Goal: Information Seeking & Learning: Check status

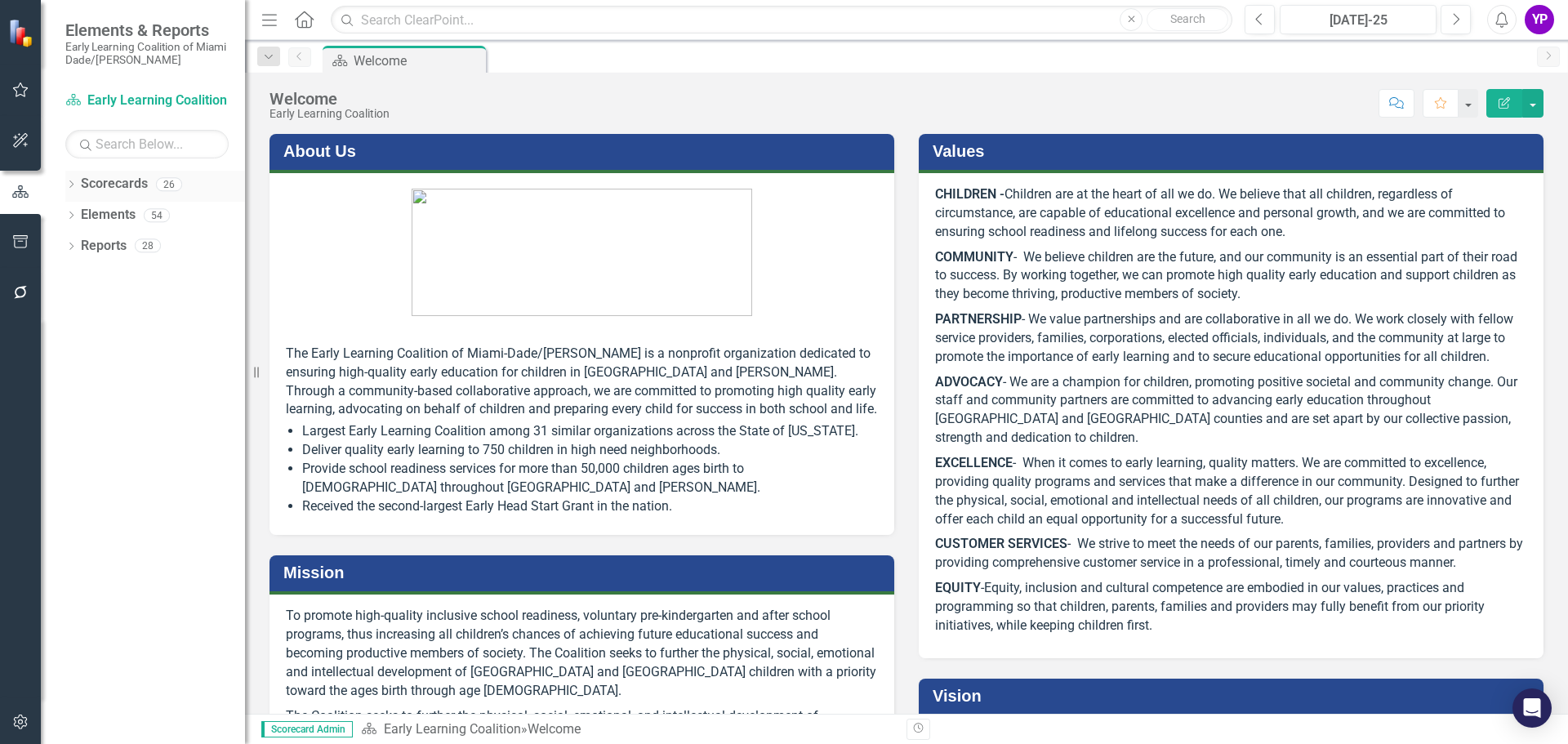
click at [70, 183] on icon "Dropdown" at bounding box center [71, 186] width 11 height 9
click at [77, 214] on icon "Dropdown" at bounding box center [79, 215] width 12 height 10
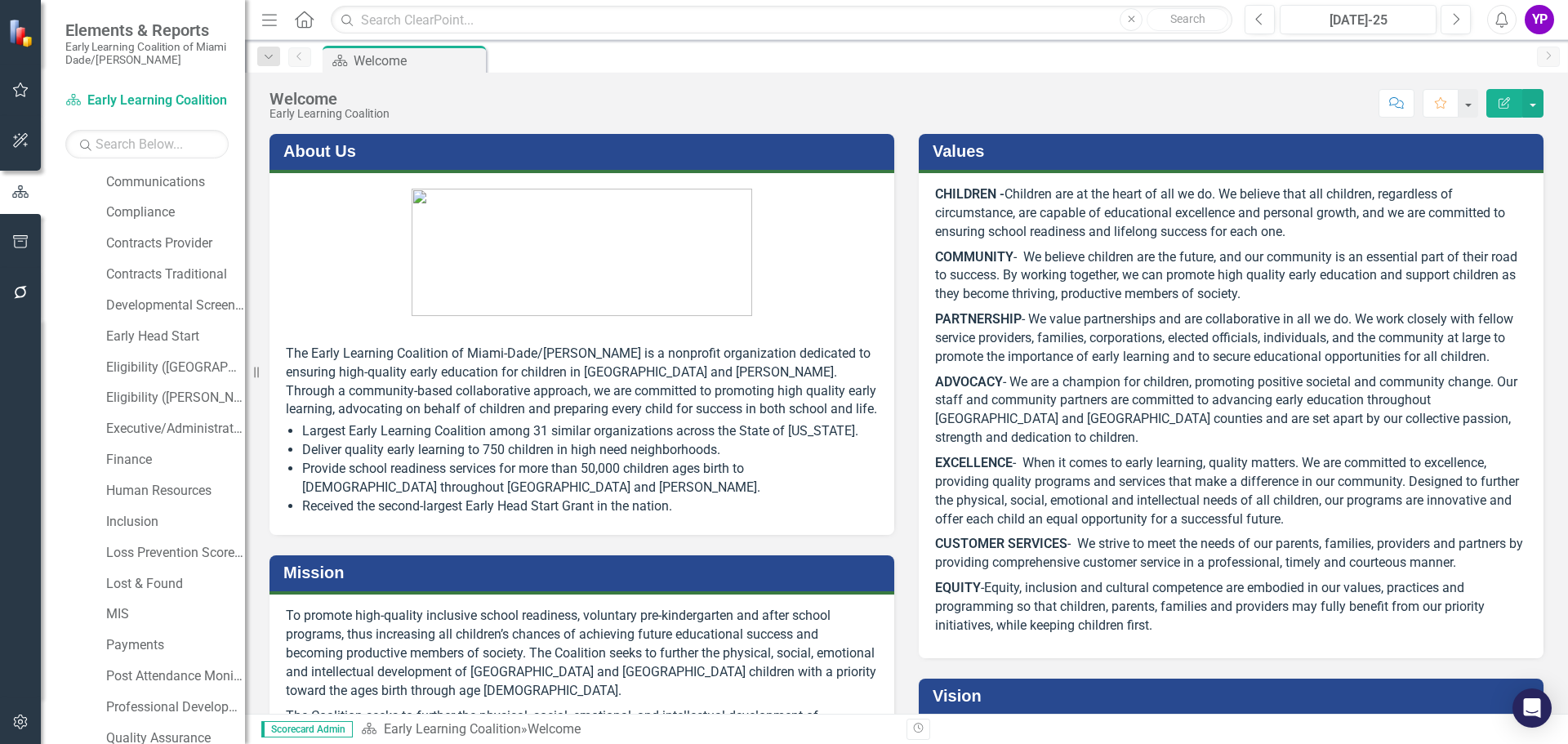
scroll to position [164, 0]
click at [107, 516] on link "Inclusion" at bounding box center [176, 516] width 139 height 19
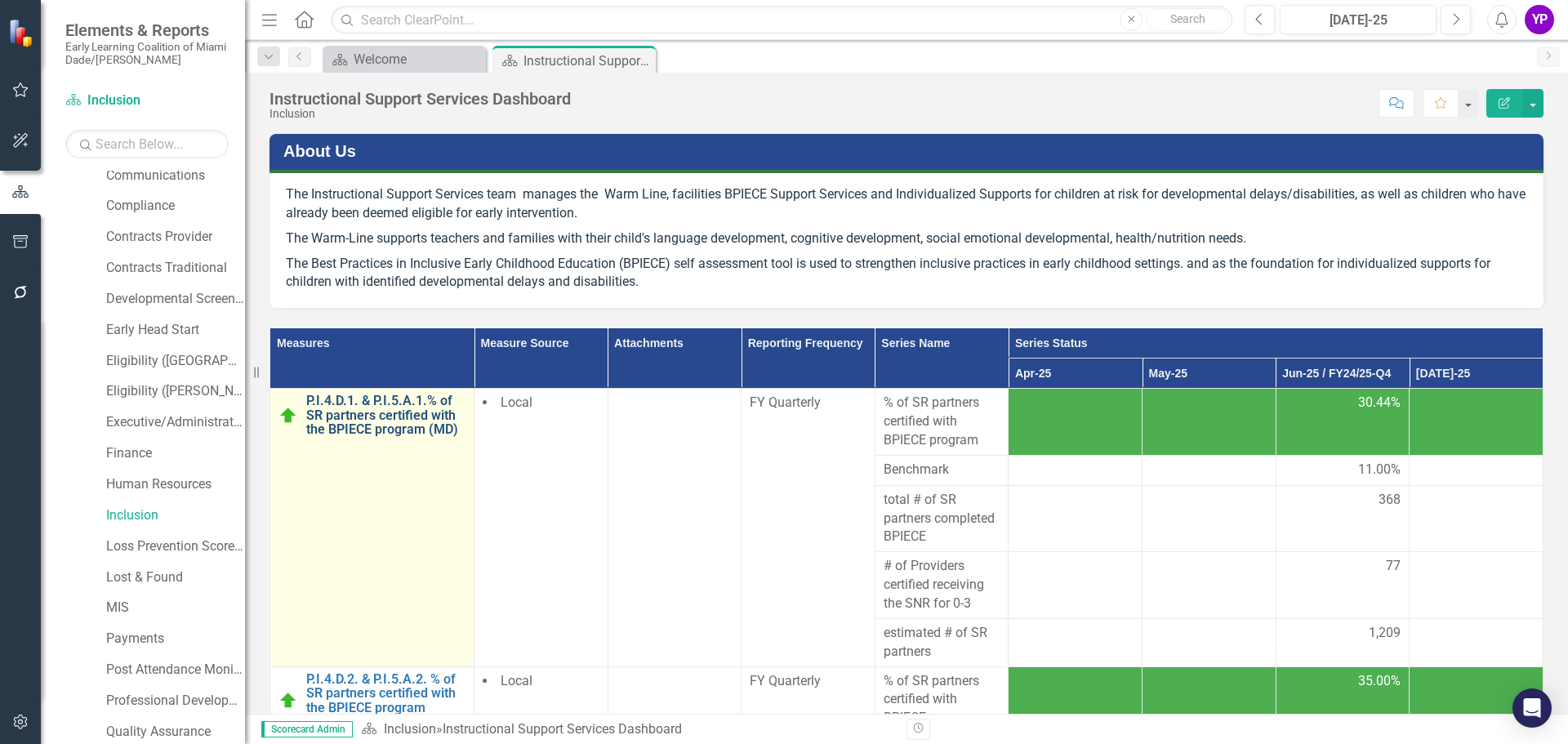
click at [369, 428] on link "P.I.4.D.1. & P.I.5.A.1.% of SR partners certified with the BPIECE program (MD)" at bounding box center [385, 415] width 159 height 43
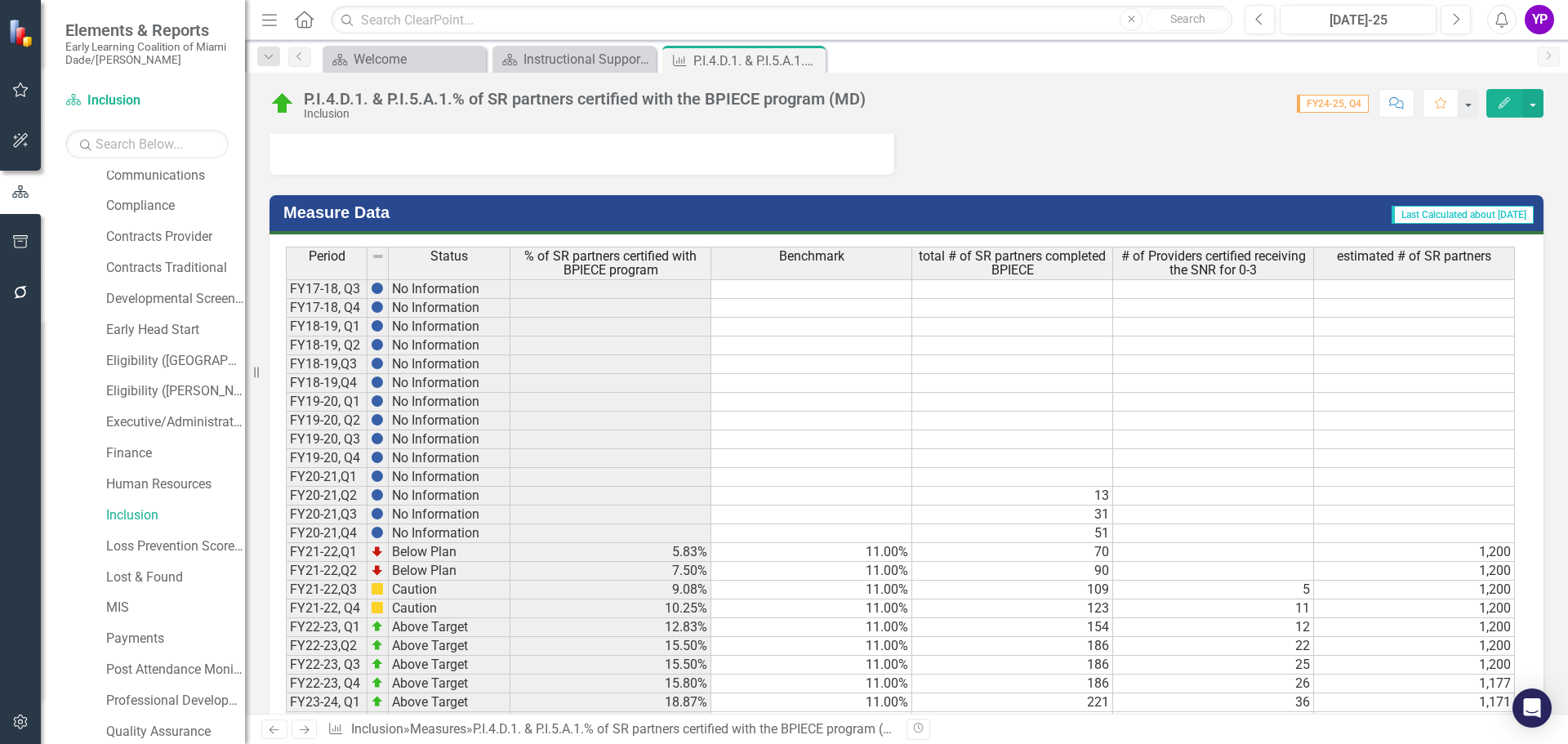
scroll to position [1197, 0]
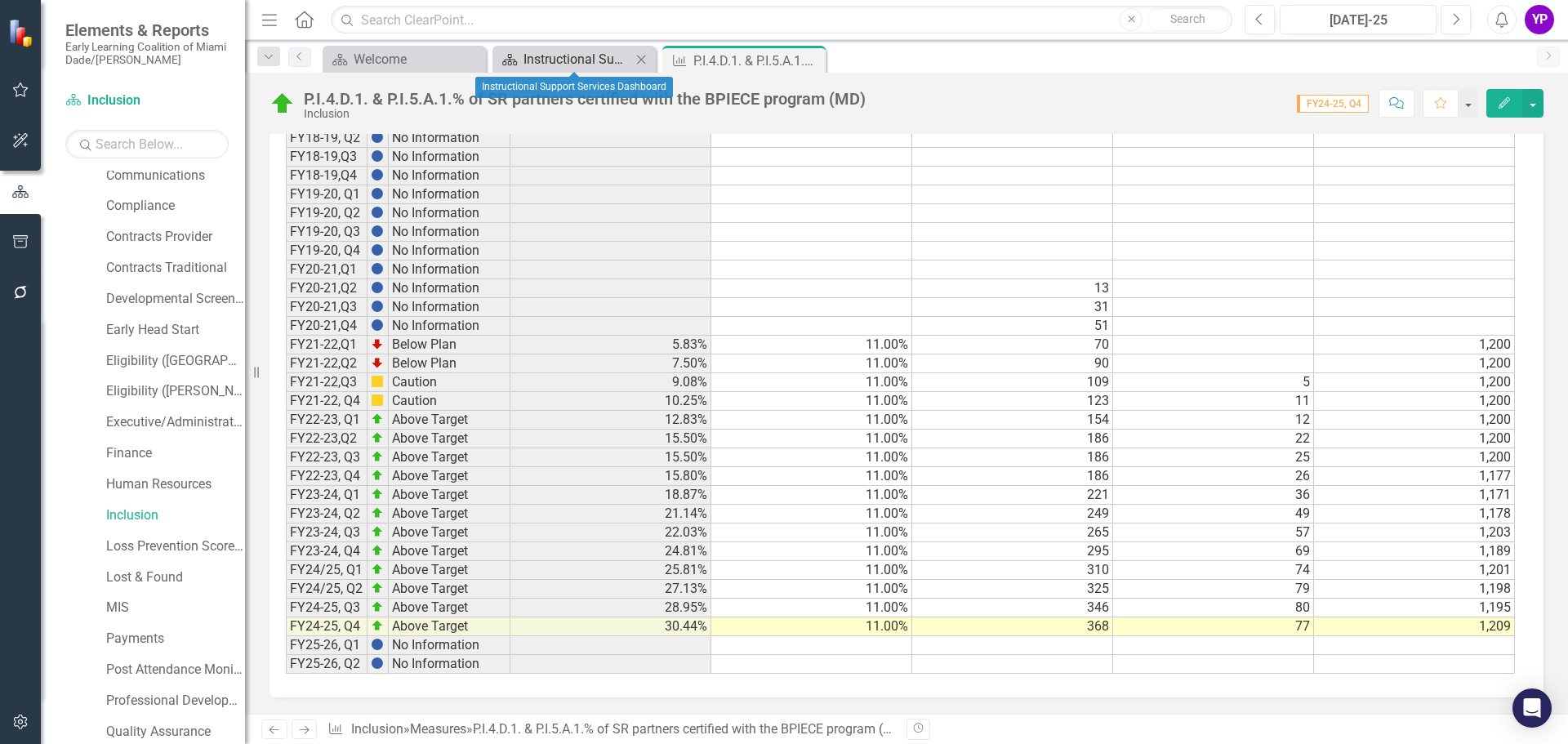
click at [573, 59] on div "Instructional Support Services Dashboard" at bounding box center [577, 60] width 108 height 20
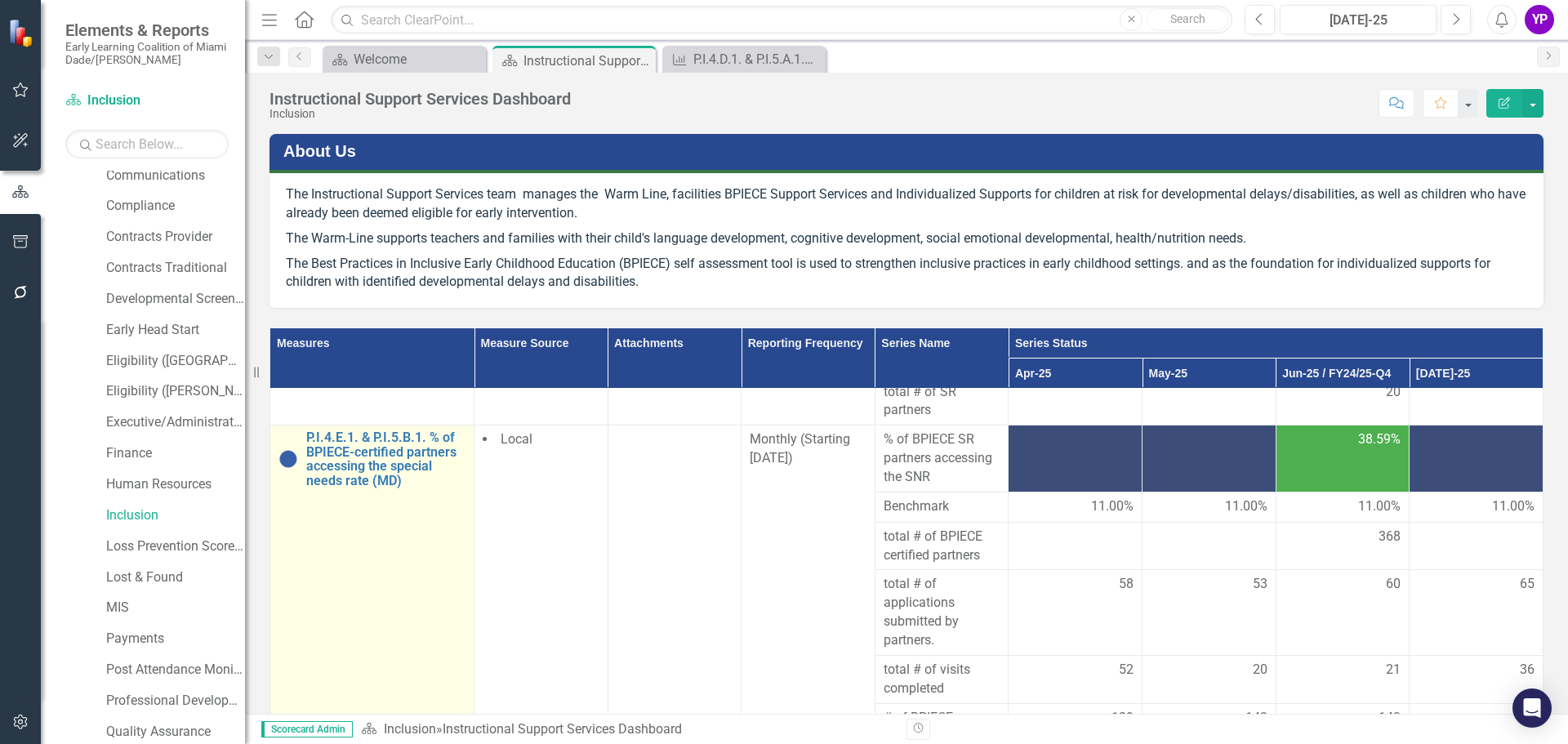
scroll to position [490, 0]
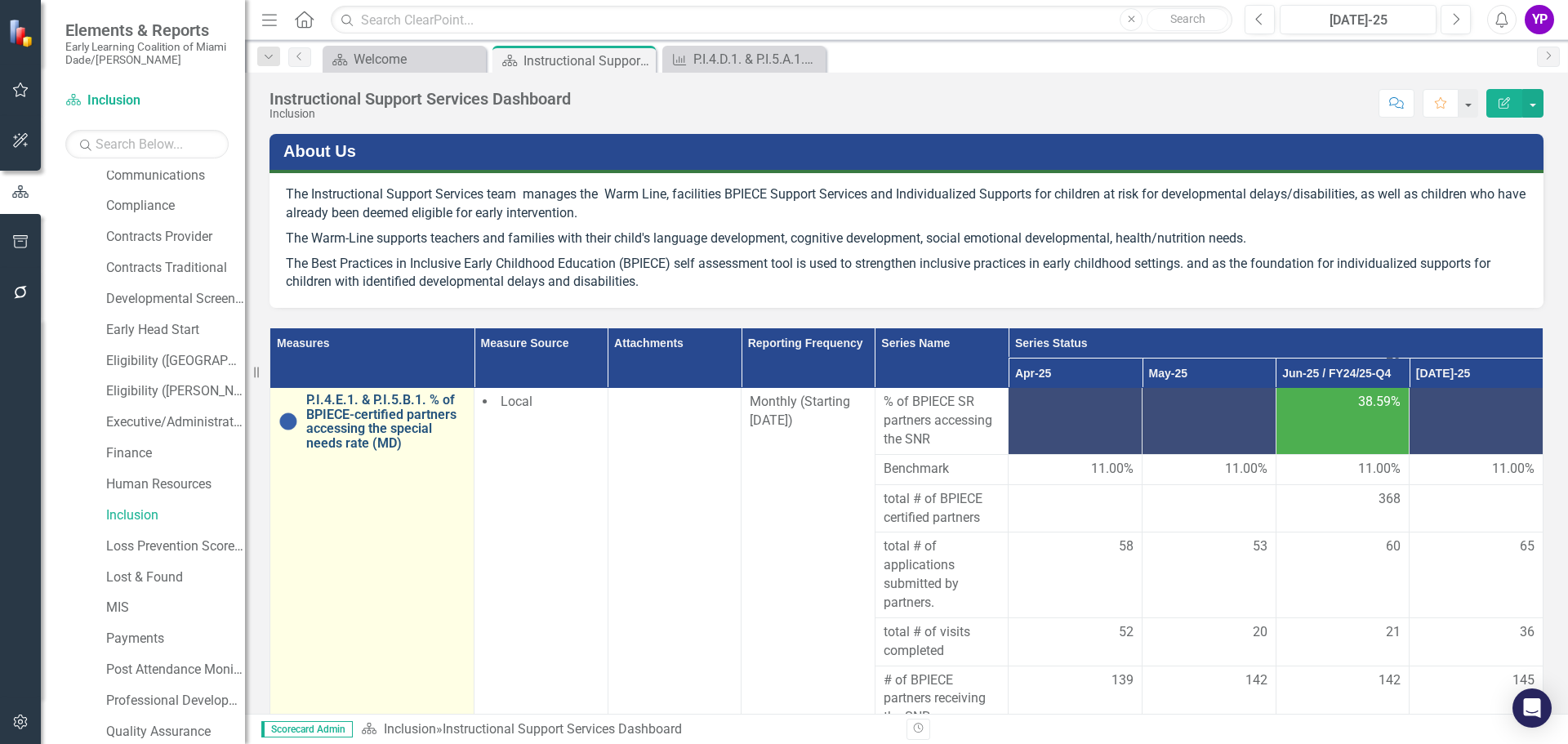
click at [372, 428] on link "P.I.4.E.1. & P.I.5.B.1. % of BPIECE-certified partners accessing the special ne…" at bounding box center [385, 421] width 159 height 57
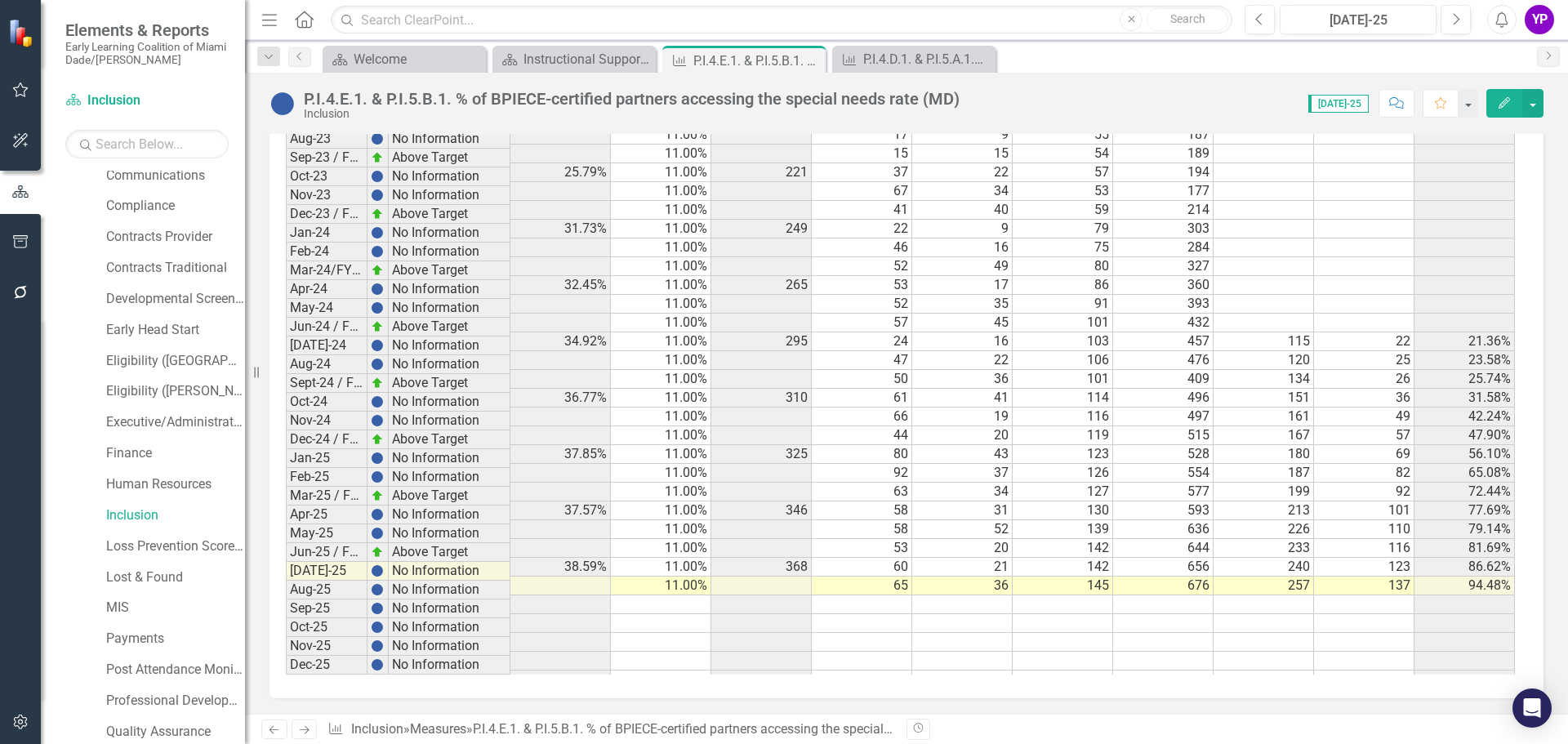
scroll to position [1571, 0]
click at [571, 55] on div "Instructional Support Services Dashboard" at bounding box center [577, 60] width 108 height 20
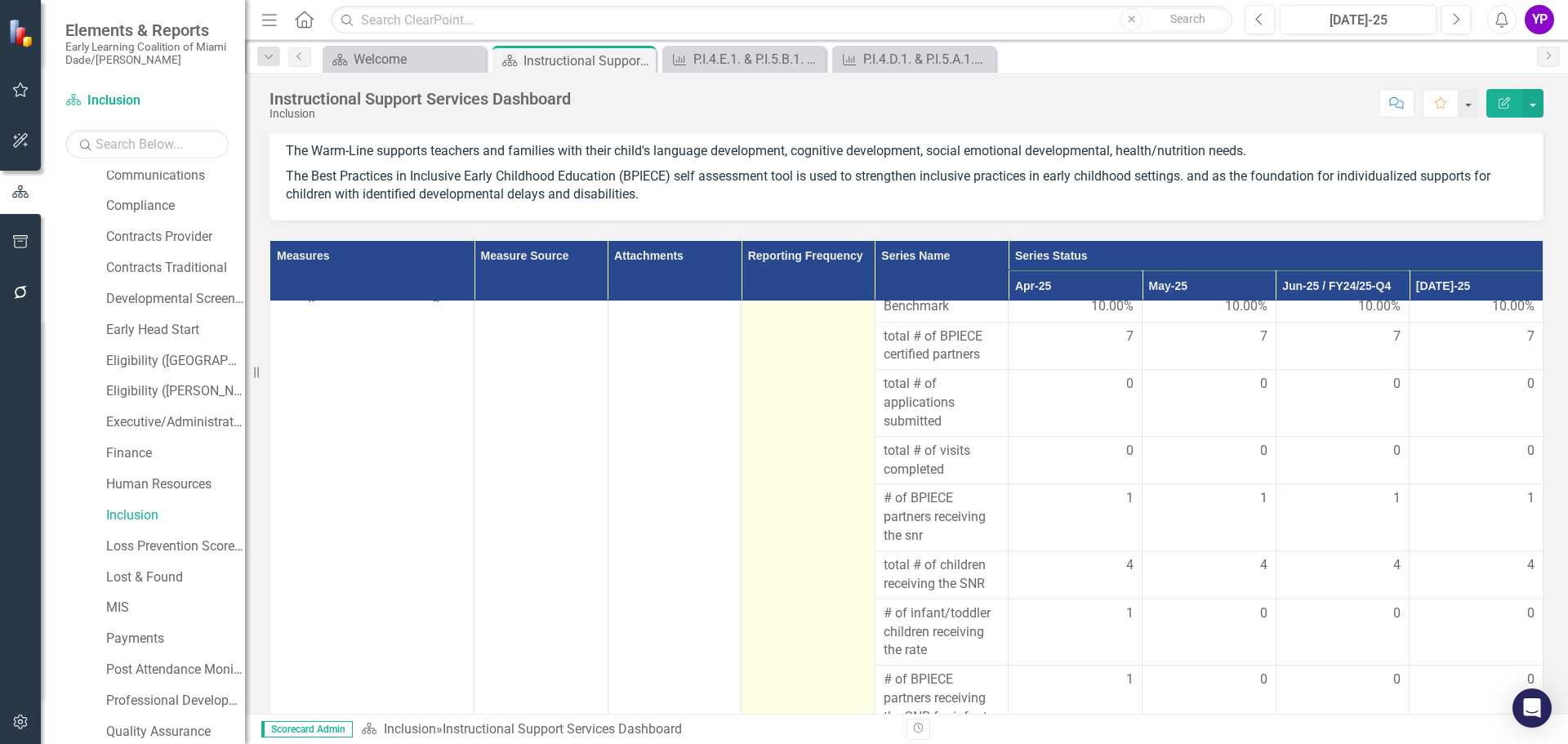
scroll to position [229, 0]
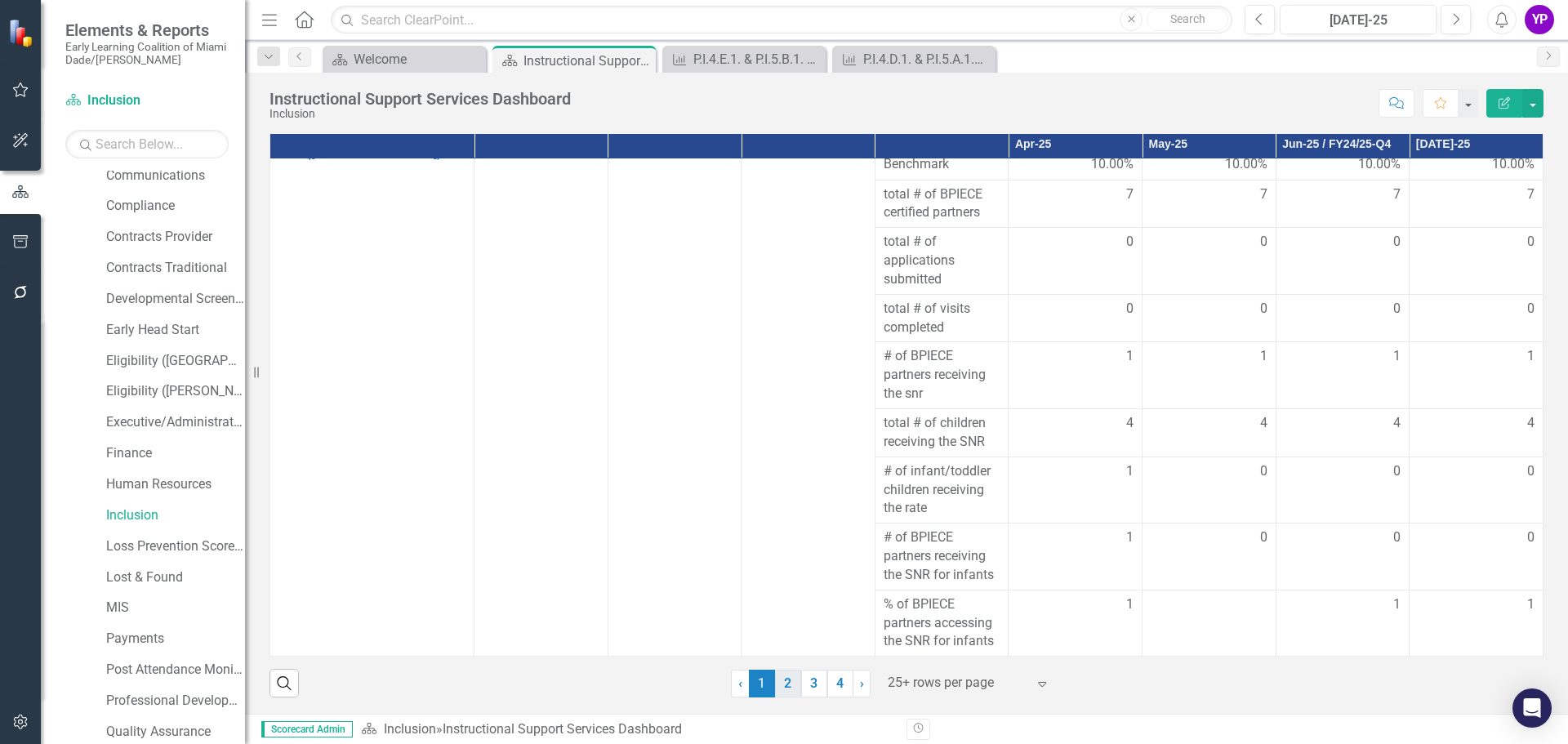
click at [781, 678] on link "2" at bounding box center [787, 683] width 26 height 28
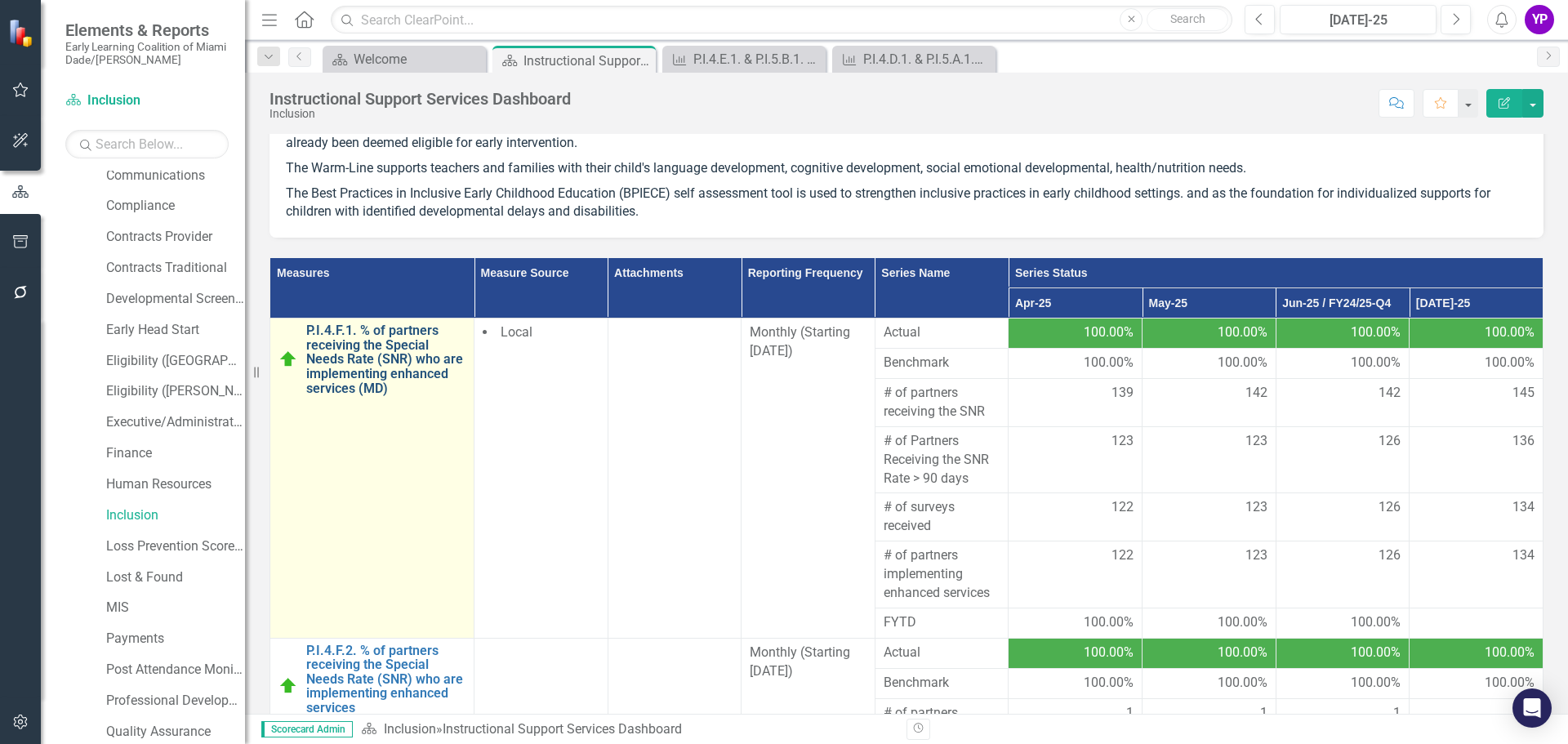
scroll to position [0, 0]
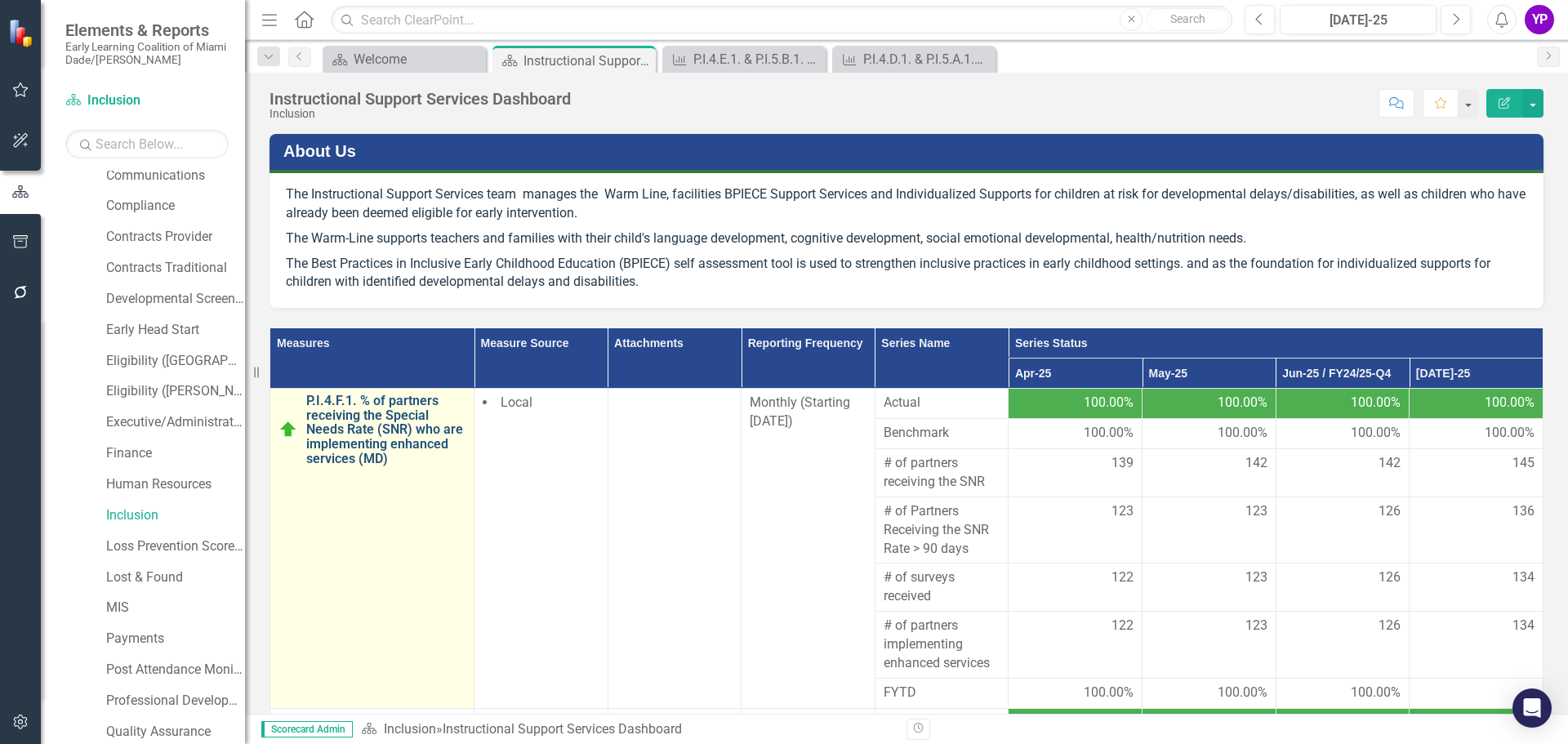
click at [382, 427] on link "P.I.4.F.1. % of partners receiving the Special Needs Rate (SNR) who are impleme…" at bounding box center [385, 430] width 159 height 72
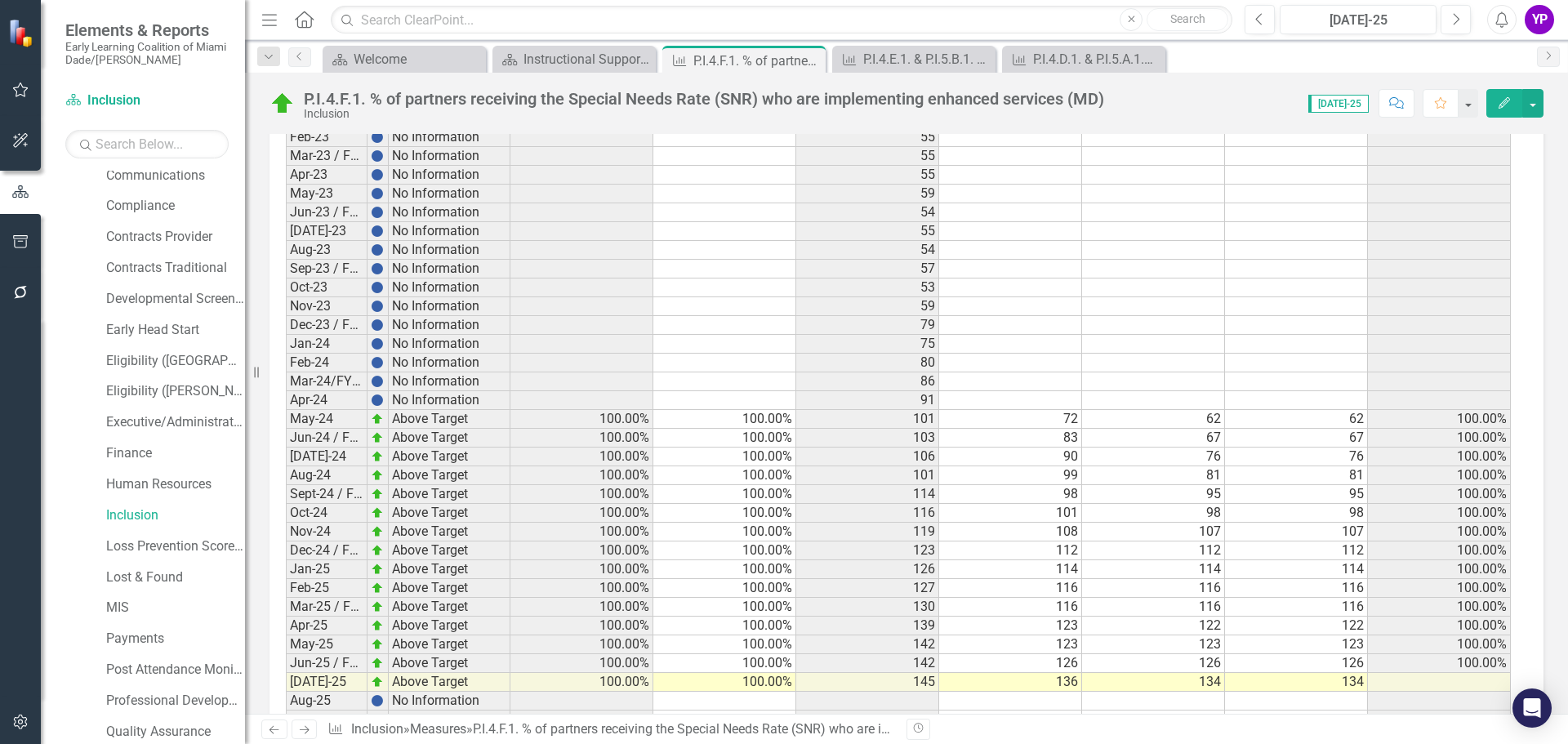
scroll to position [1468, 0]
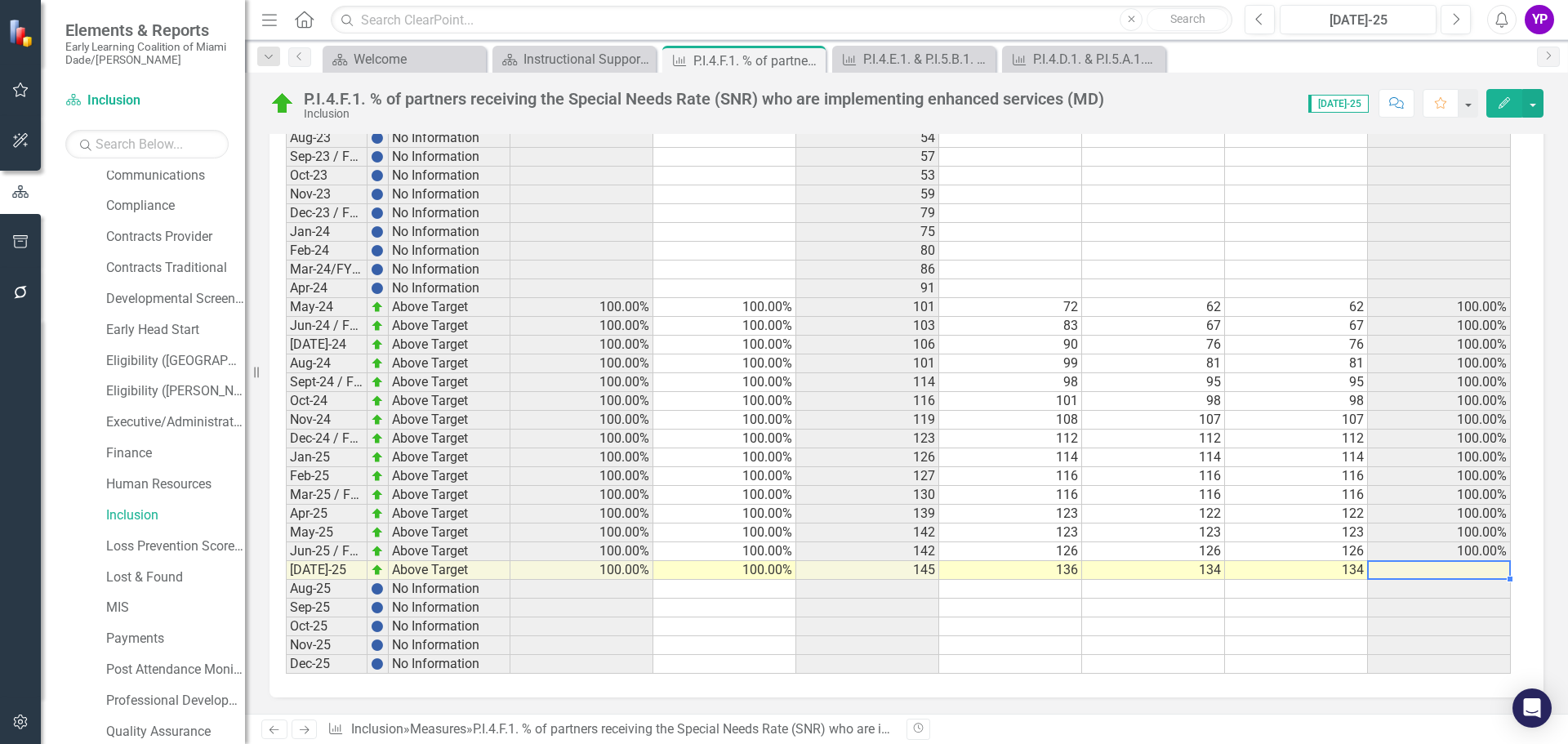
click at [1476, 574] on td at bounding box center [1439, 570] width 143 height 19
click at [1461, 549] on td "100.00%" at bounding box center [1439, 551] width 143 height 19
click at [599, 51] on div "Instructional Support Services Dashboard" at bounding box center [577, 60] width 108 height 20
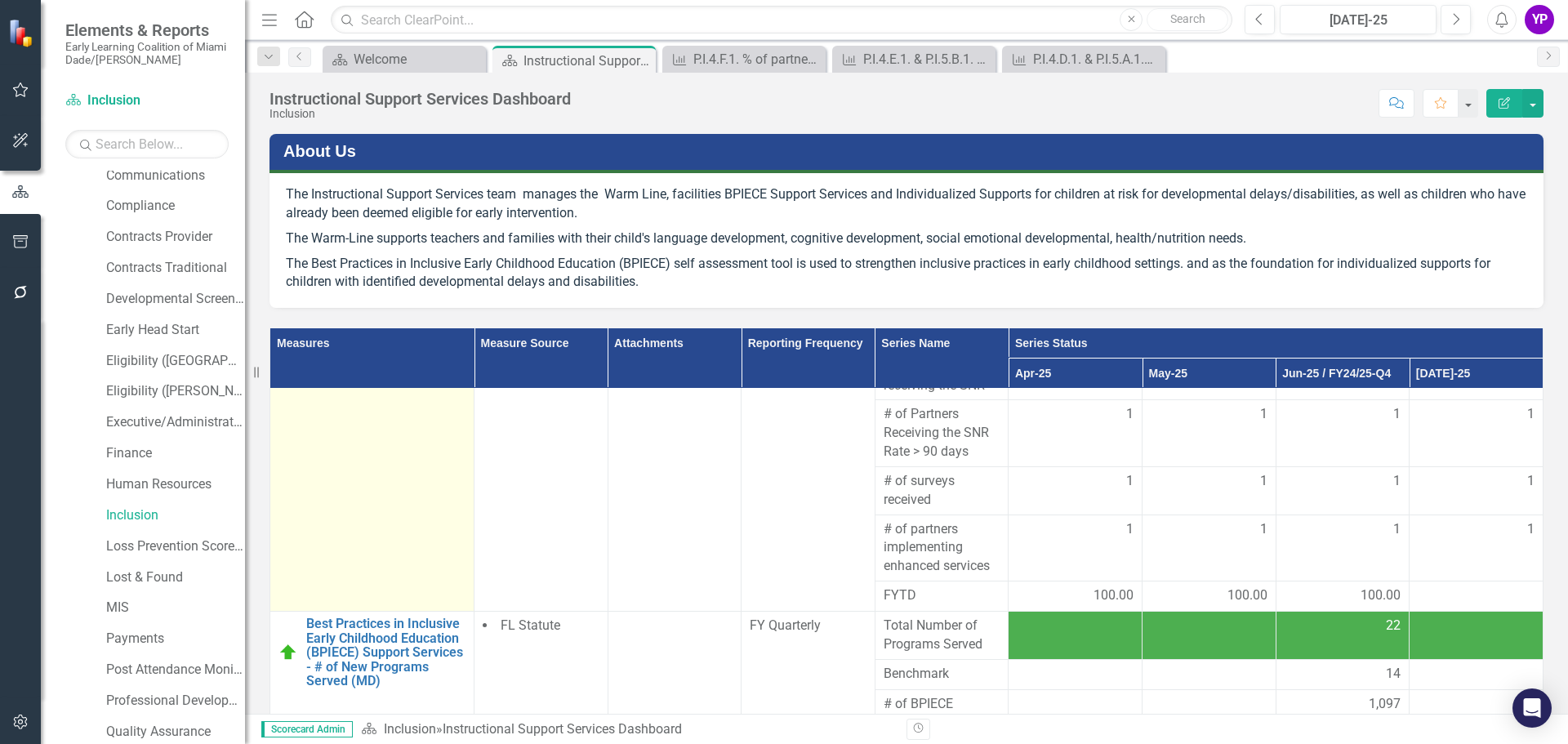
scroll to position [572, 0]
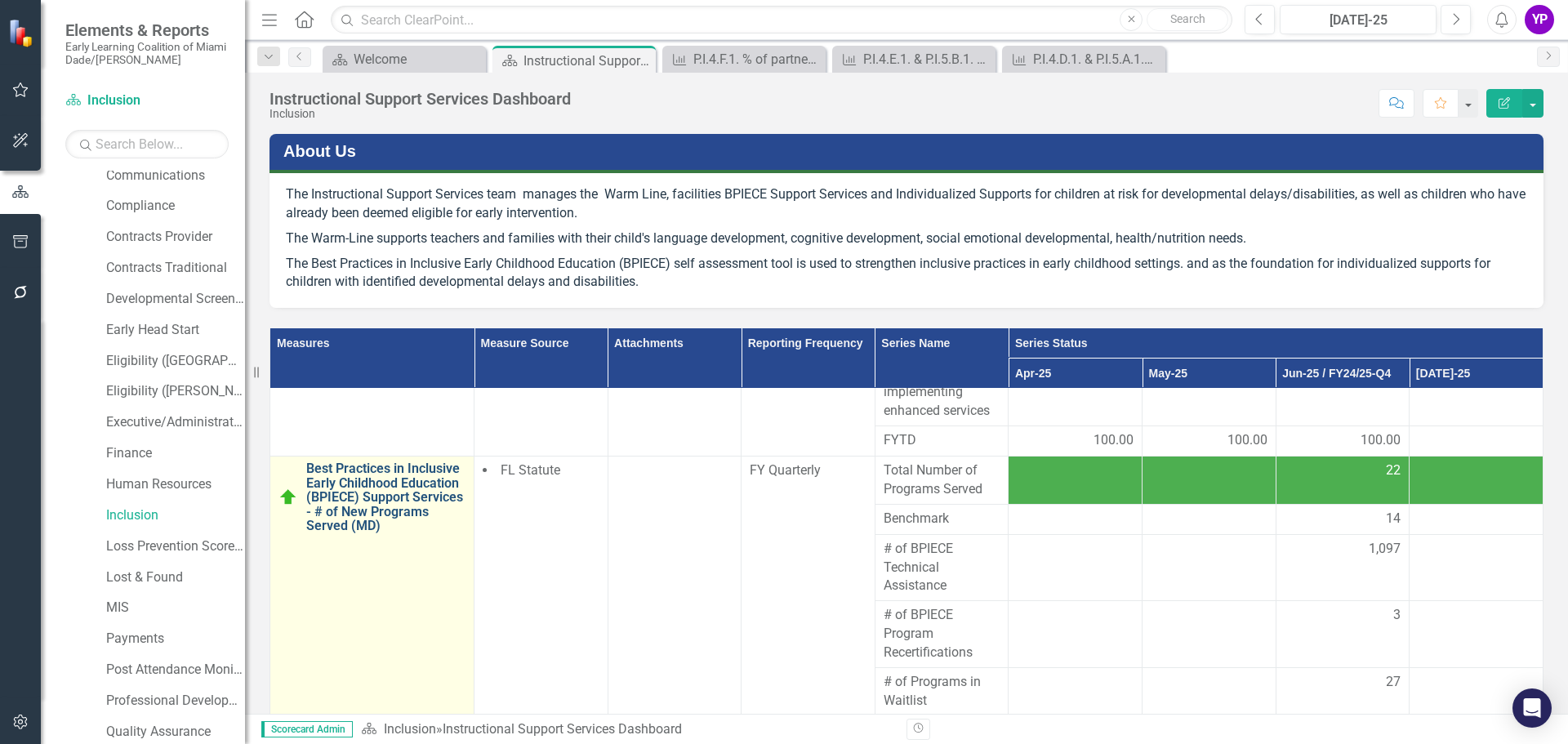
click at [355, 515] on link "Best Practices in Inclusive Early Childhood Education (BPIECE) Support Services…" at bounding box center [385, 497] width 159 height 72
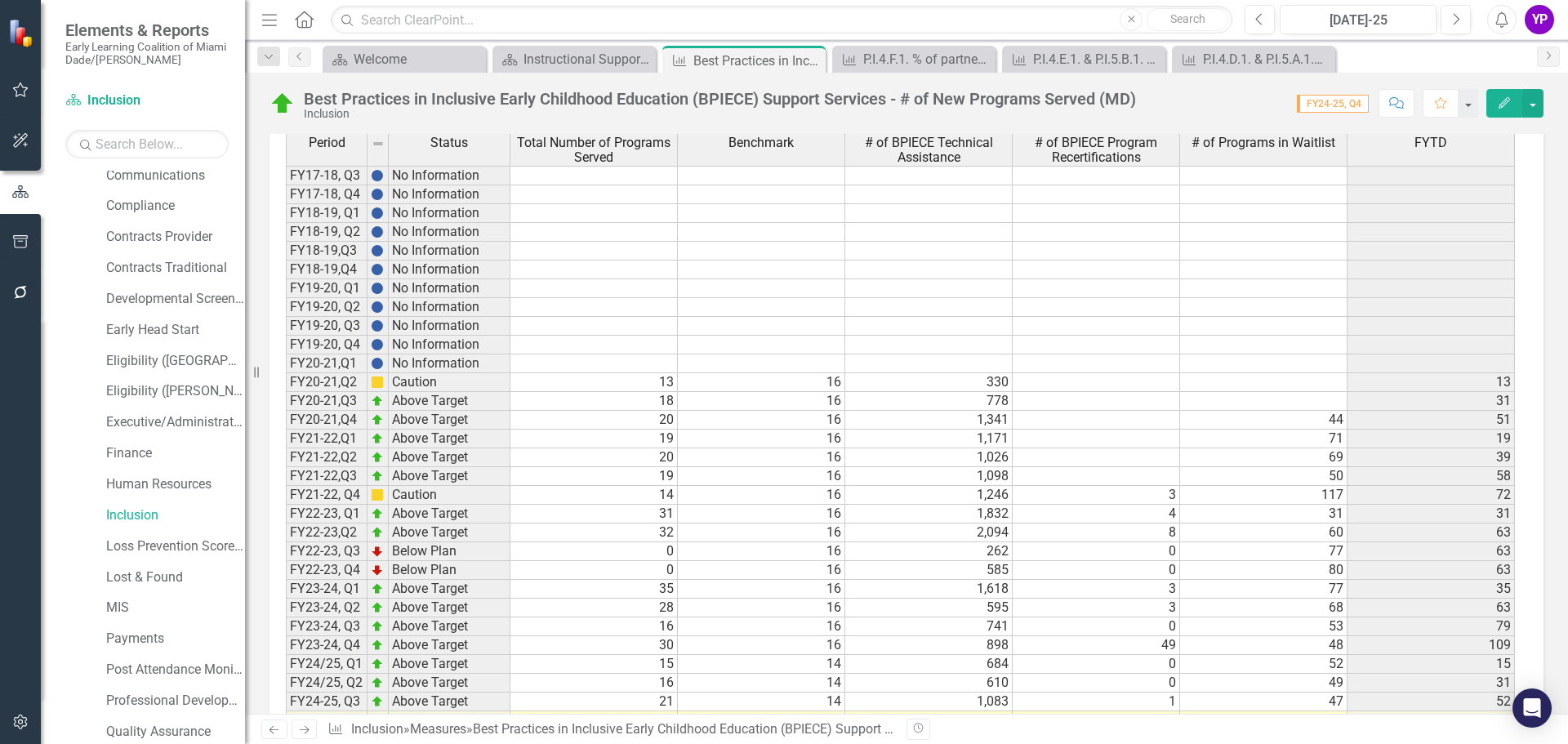
scroll to position [1088, 0]
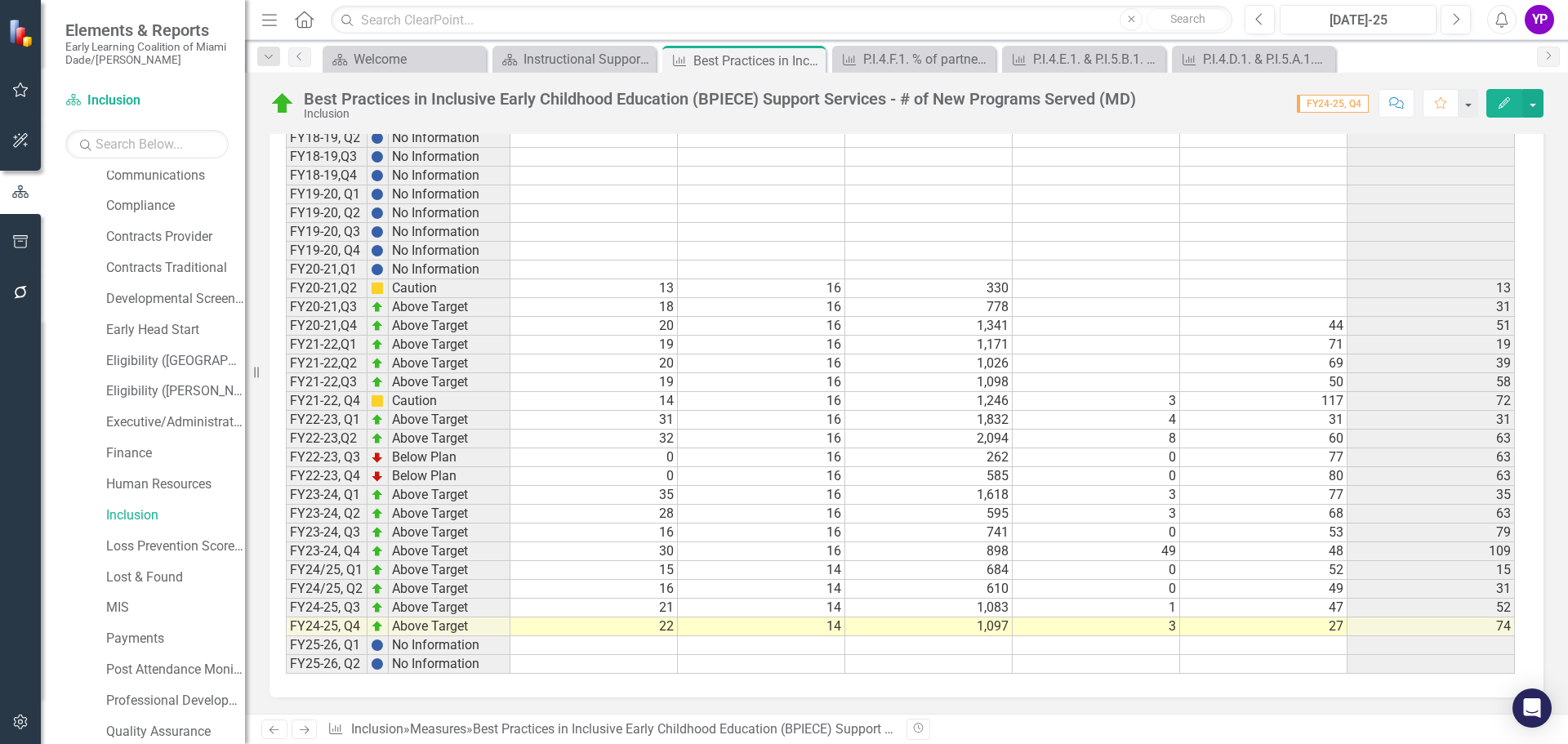
click at [620, 593] on td "16" at bounding box center [594, 589] width 167 height 19
click at [618, 608] on td "21" at bounding box center [594, 608] width 167 height 19
click at [614, 626] on td "22" at bounding box center [594, 627] width 167 height 19
drag, startPoint x: 1446, startPoint y: 1, endPoint x: 730, endPoint y: 654, distance: 969.1
click at [285, 654] on div "Period Status Total Number of Programs Served Benchmark # of BPIECE Technical A…" at bounding box center [285, 356] width 0 height 635
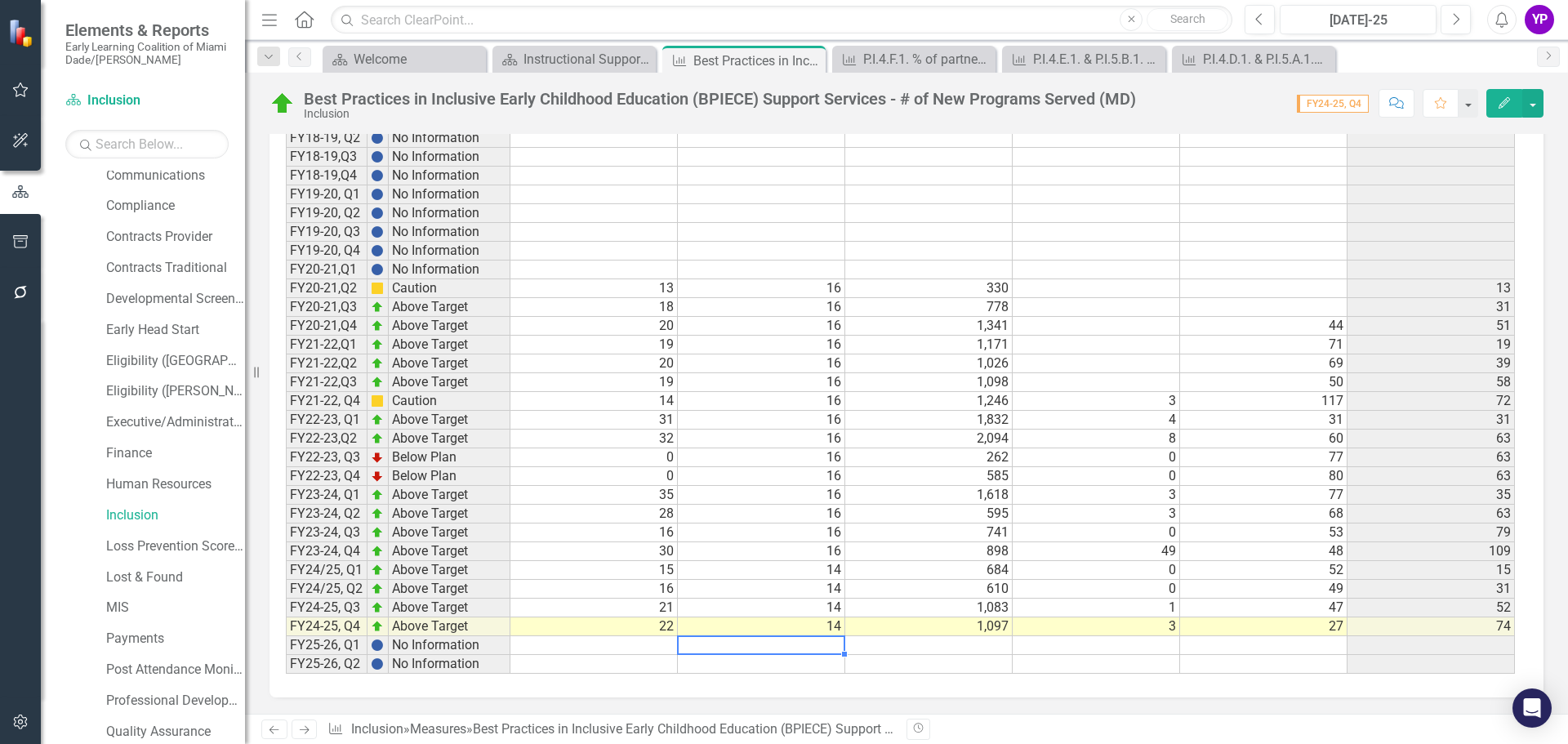
click at [746, 621] on td "14" at bounding box center [761, 627] width 167 height 19
